Goal: Transaction & Acquisition: Book appointment/travel/reservation

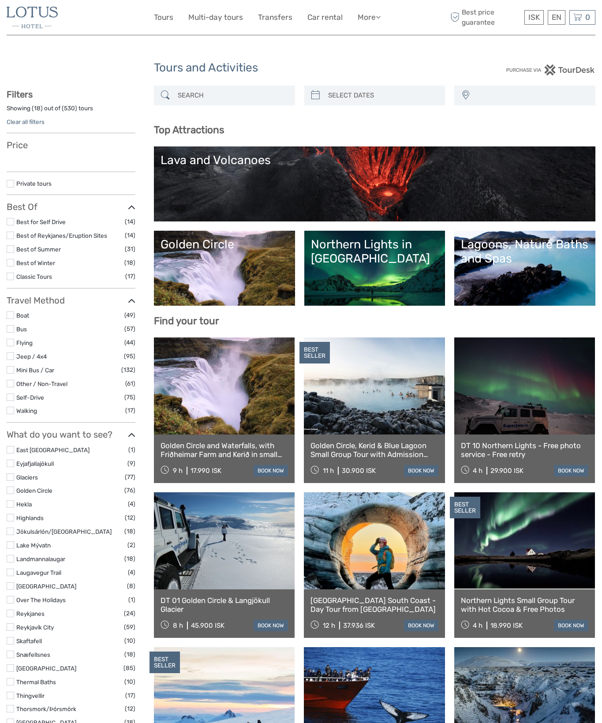
select select
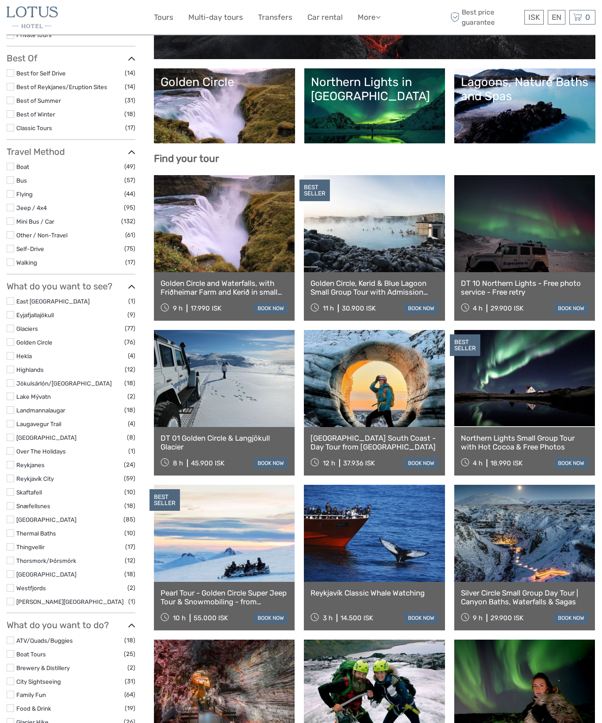
scroll to position [166, 0]
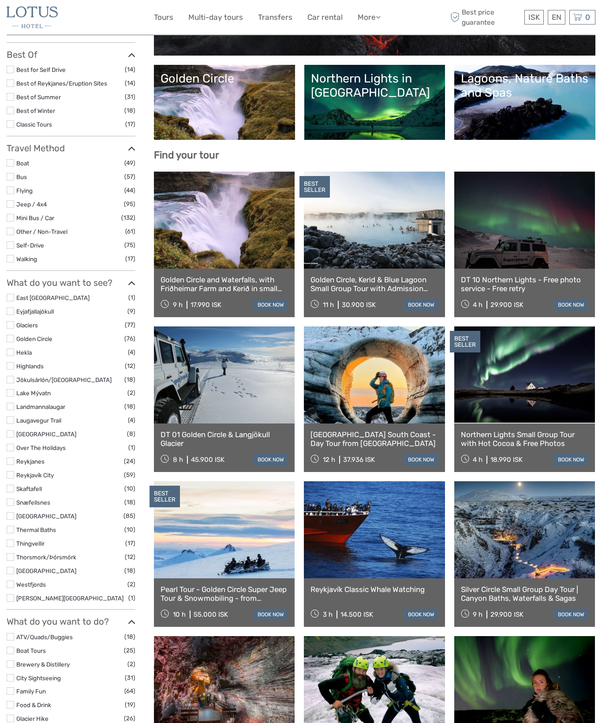
click at [398, 562] on link at bounding box center [374, 529] width 141 height 97
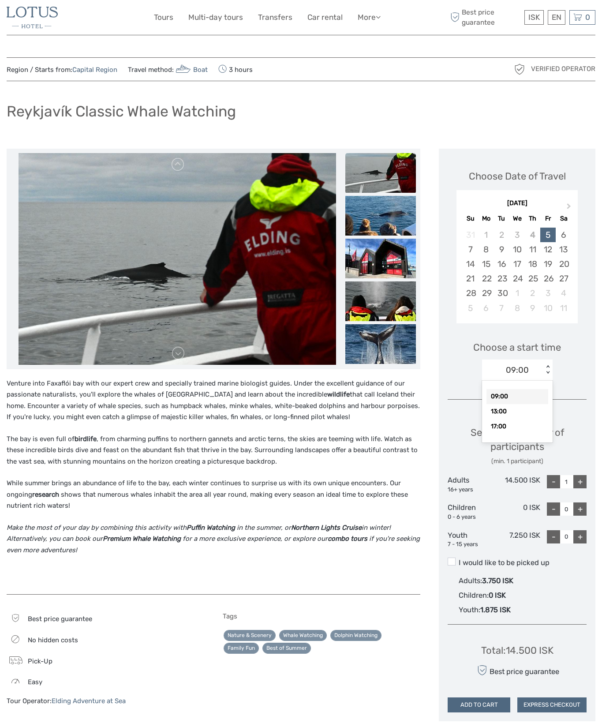
click at [525, 415] on div "13:00" at bounding box center [517, 411] width 62 height 15
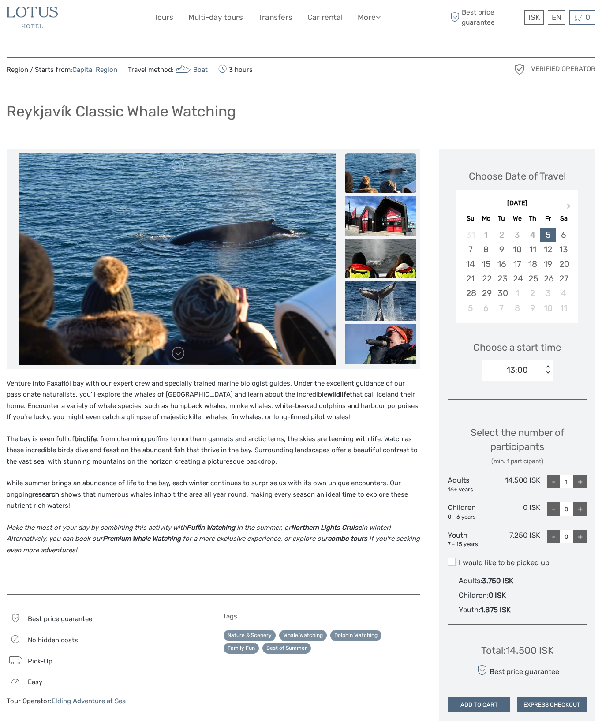
click at [567, 239] on div "6" at bounding box center [563, 235] width 15 height 15
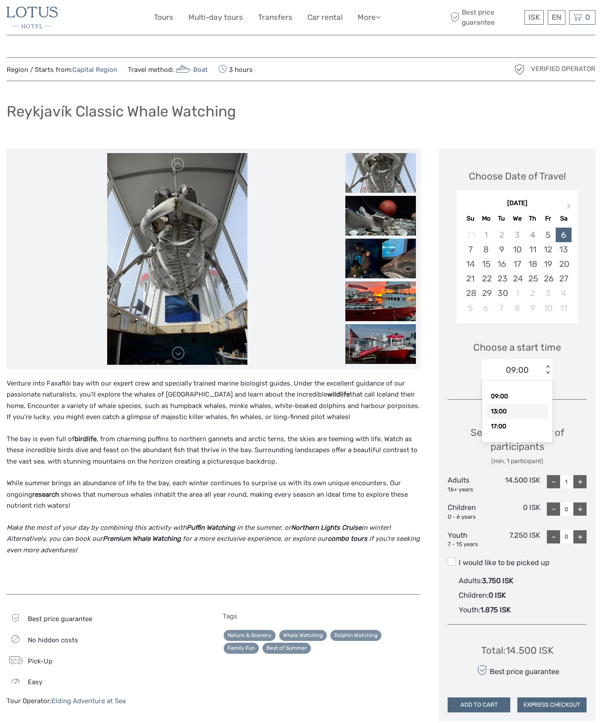
click at [519, 413] on div "13:00" at bounding box center [517, 411] width 62 height 15
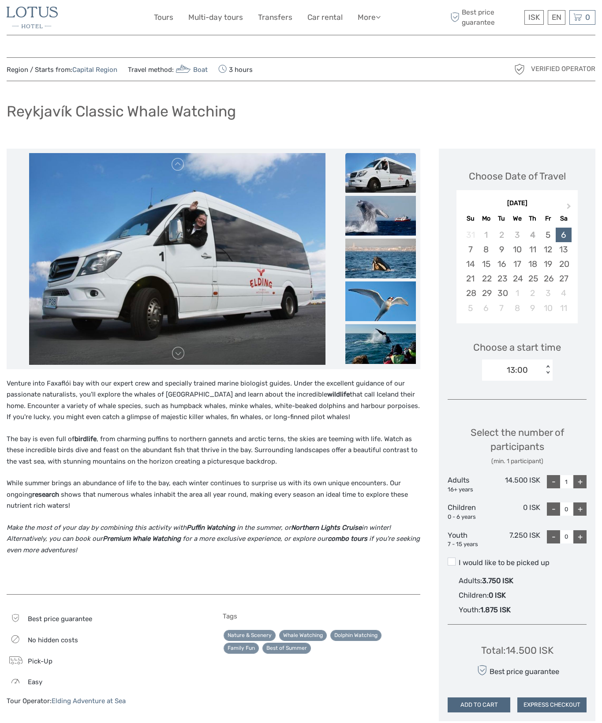
click at [455, 561] on span at bounding box center [452, 561] width 8 height 8
click at [459, 559] on input "I would like to be picked up" at bounding box center [459, 559] width 0 height 0
click at [456, 558] on label "I would like to be picked up" at bounding box center [517, 562] width 139 height 11
click at [459, 559] on input "I would like to be picked up" at bounding box center [459, 559] width 0 height 0
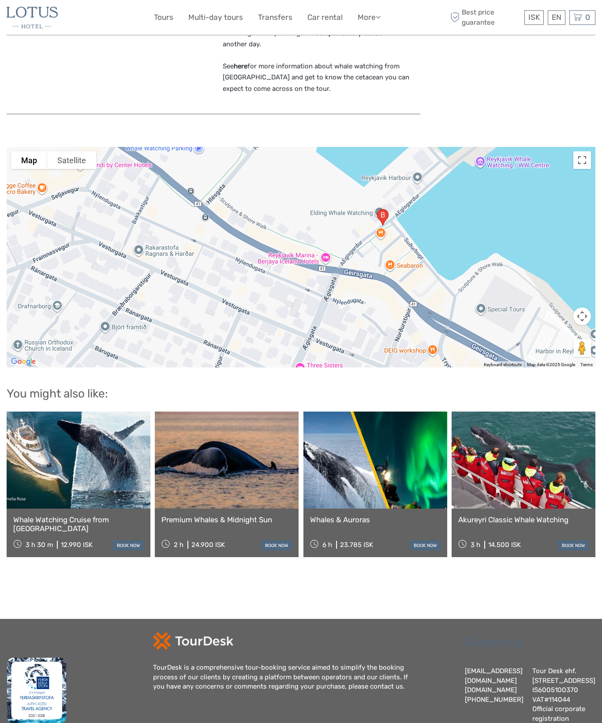
scroll to position [1102, 0]
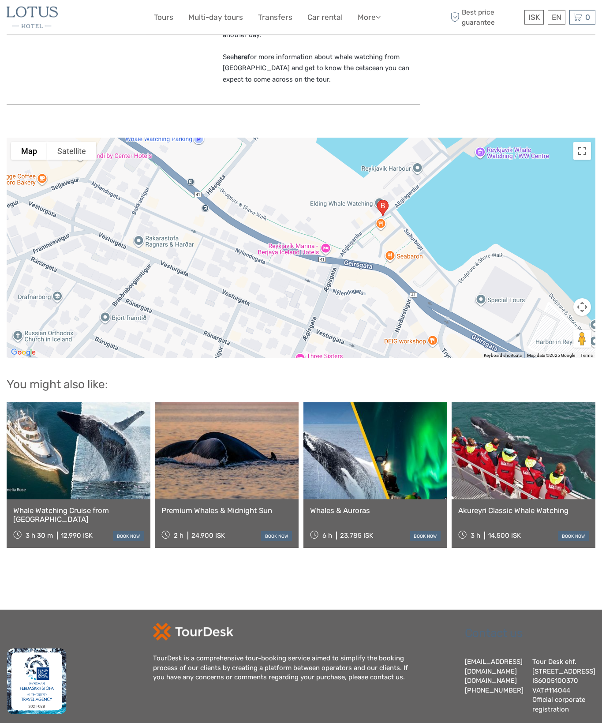
click at [410, 476] on link at bounding box center [375, 450] width 144 height 97
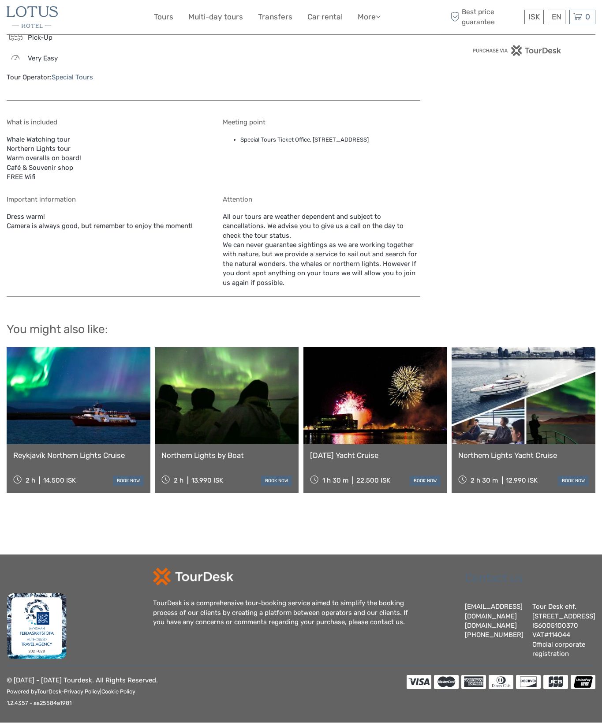
scroll to position [684, 0]
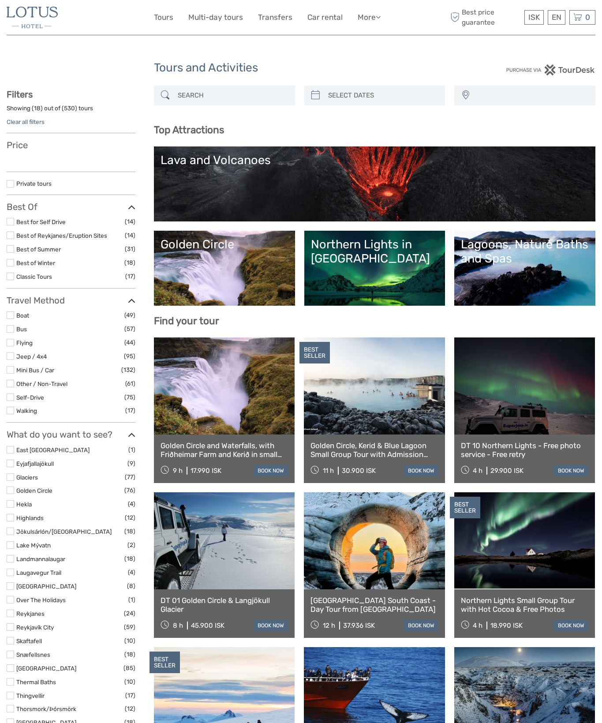
select select
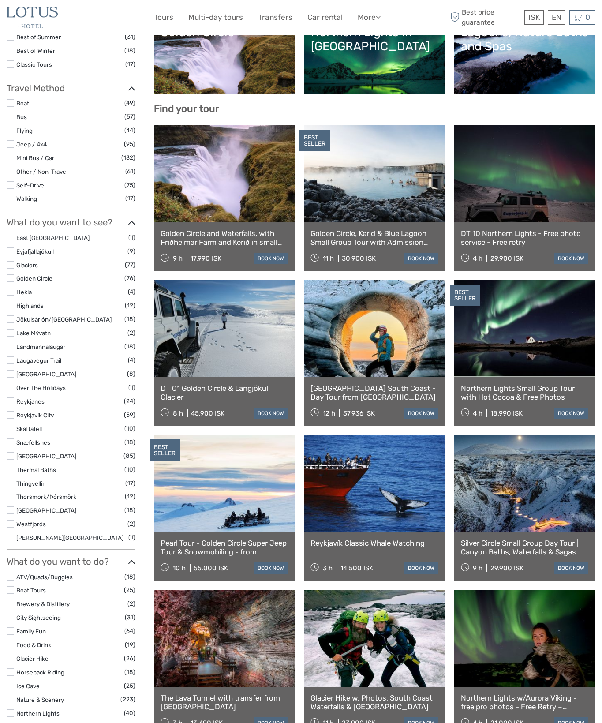
select select
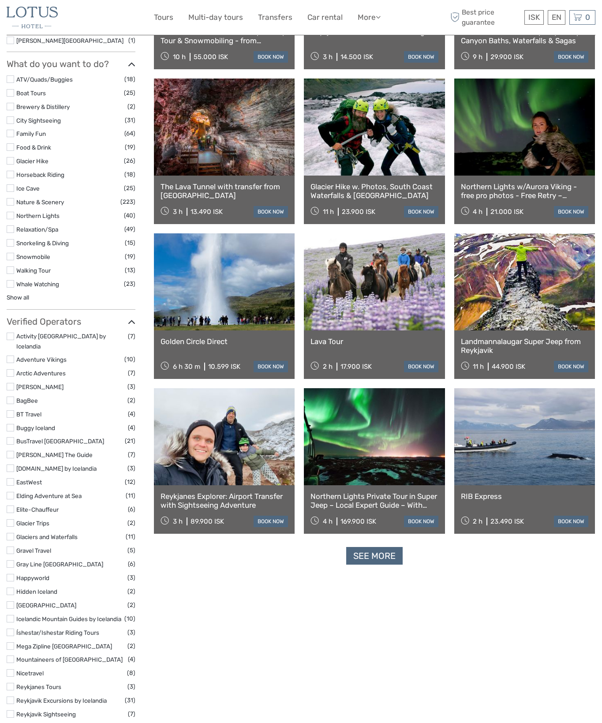
scroll to position [723, 0]
click at [82, 722] on label "Safari Quads" at bounding box center [71, 728] width 111 height 10
click at [0, 0] on input "checkbox" at bounding box center [0, 0] width 0 height 0
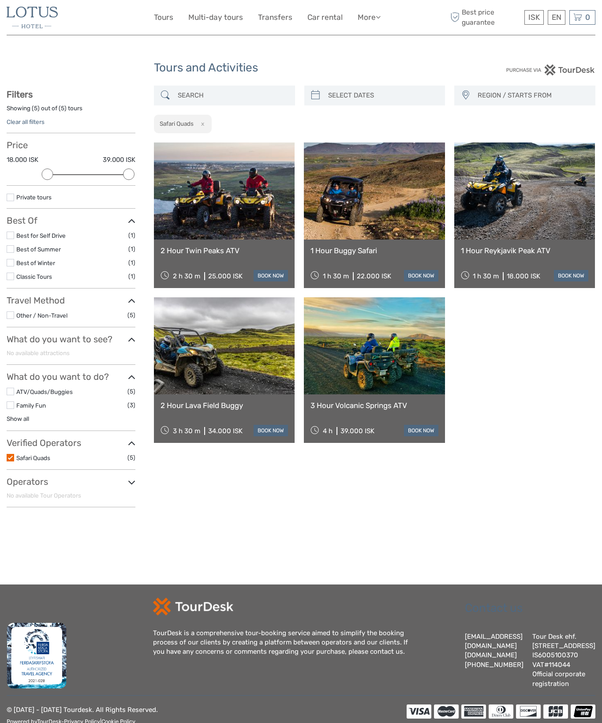
click at [17, 456] on label "Safari Quads" at bounding box center [71, 458] width 111 height 10
click at [0, 0] on input "checkbox" at bounding box center [0, 0] width 0 height 0
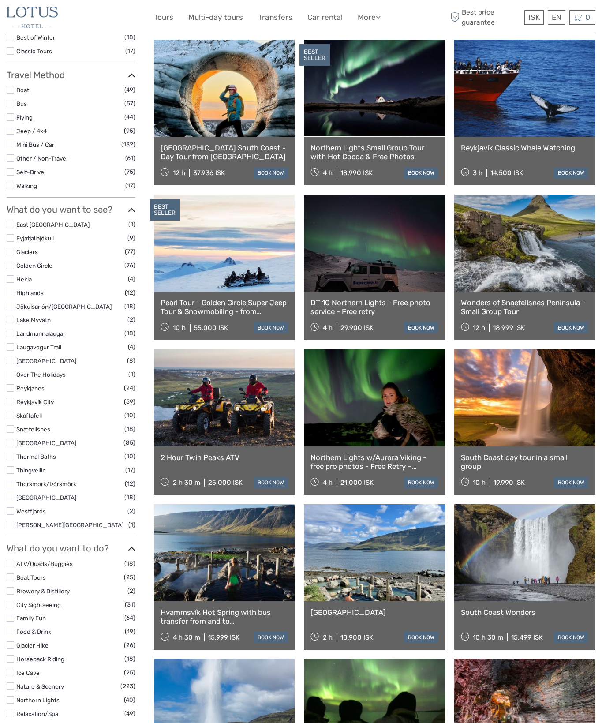
scroll to position [239, 0]
click at [0, 0] on input "checkbox" at bounding box center [0, 0] width 0 height 0
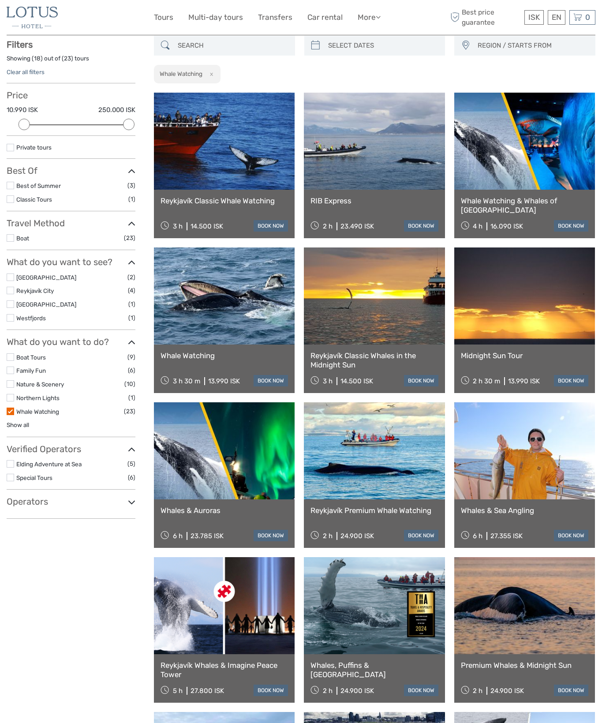
scroll to position [50, 0]
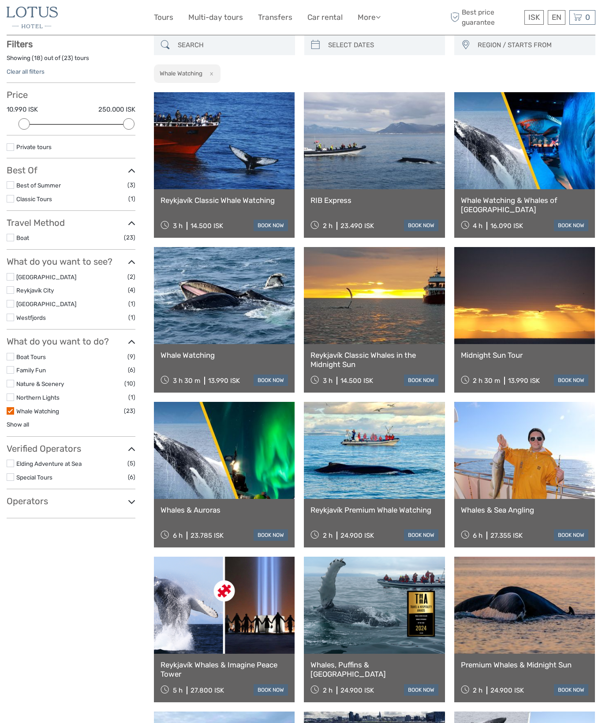
click at [14, 286] on label at bounding box center [10, 289] width 7 height 7
click at [0, 0] on input "checkbox" at bounding box center [0, 0] width 0 height 0
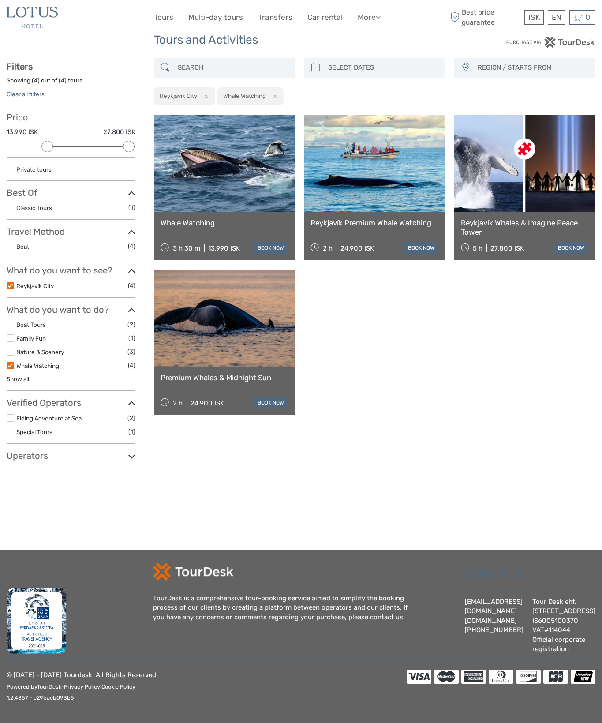
scroll to position [45, 0]
